Goal: Navigation & Orientation: Find specific page/section

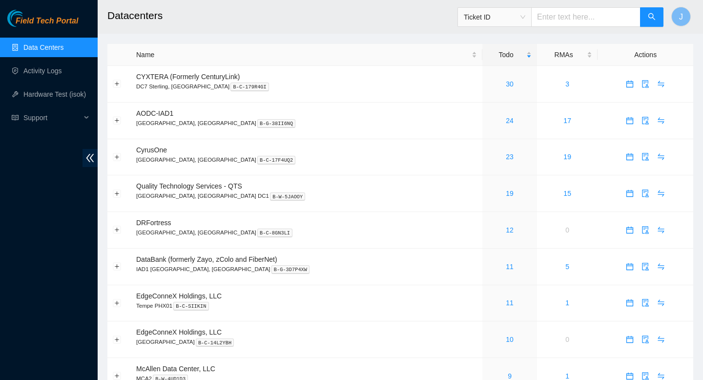
click at [60, 43] on link "Data Centers" at bounding box center [43, 47] width 40 height 8
click at [35, 51] on link "Data Centers" at bounding box center [43, 47] width 40 height 8
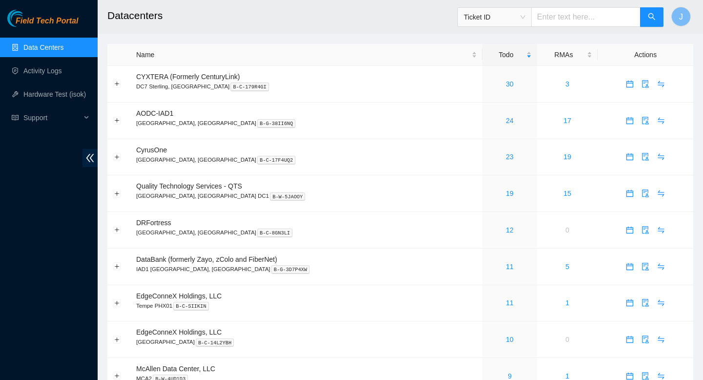
click at [35, 51] on link "Data Centers" at bounding box center [43, 47] width 40 height 8
